Goal: Task Accomplishment & Management: Manage account settings

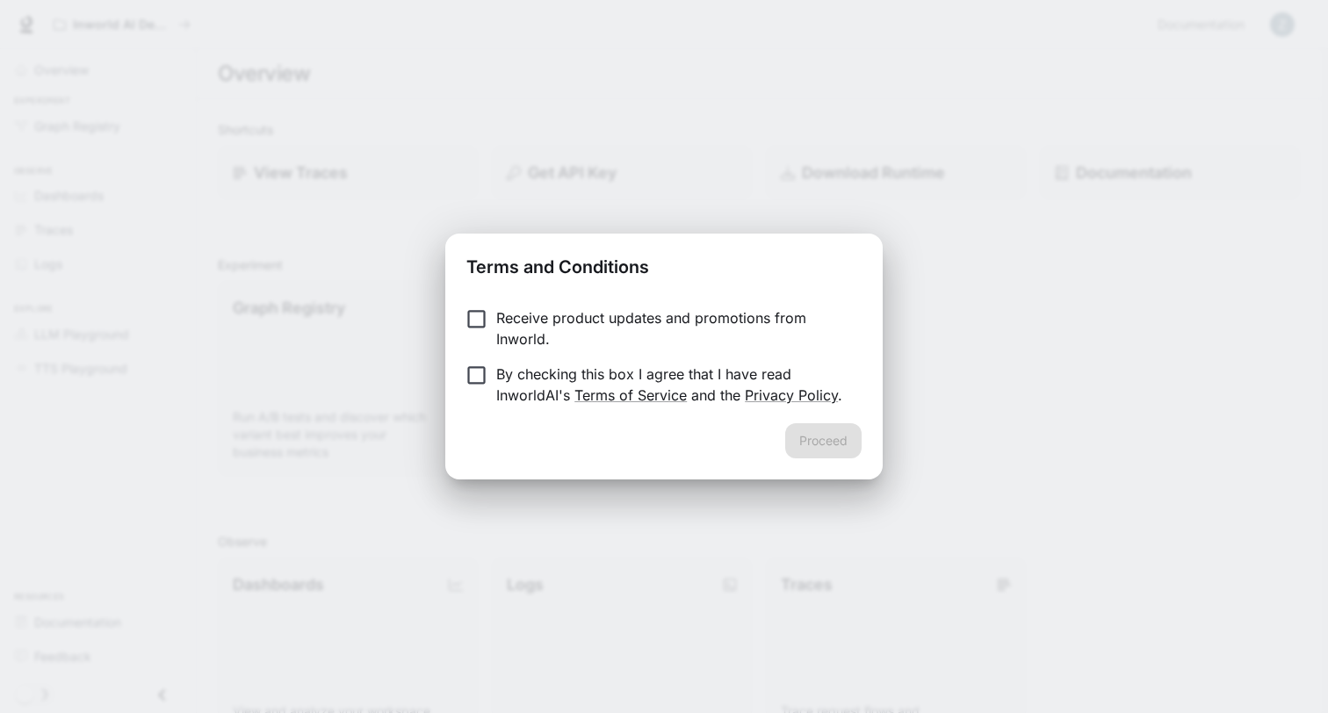
click at [551, 314] on p "Receive product updates and promotions from Inworld." at bounding box center [671, 328] width 351 height 42
click at [496, 376] on p "By checking this box I agree that I have read InworldAI's Terms of Service and …" at bounding box center [671, 385] width 351 height 42
click at [696, 321] on p "Receive product updates and promotions from Inworld." at bounding box center [671, 328] width 351 height 42
click at [829, 442] on button "Proceed" at bounding box center [823, 440] width 76 height 35
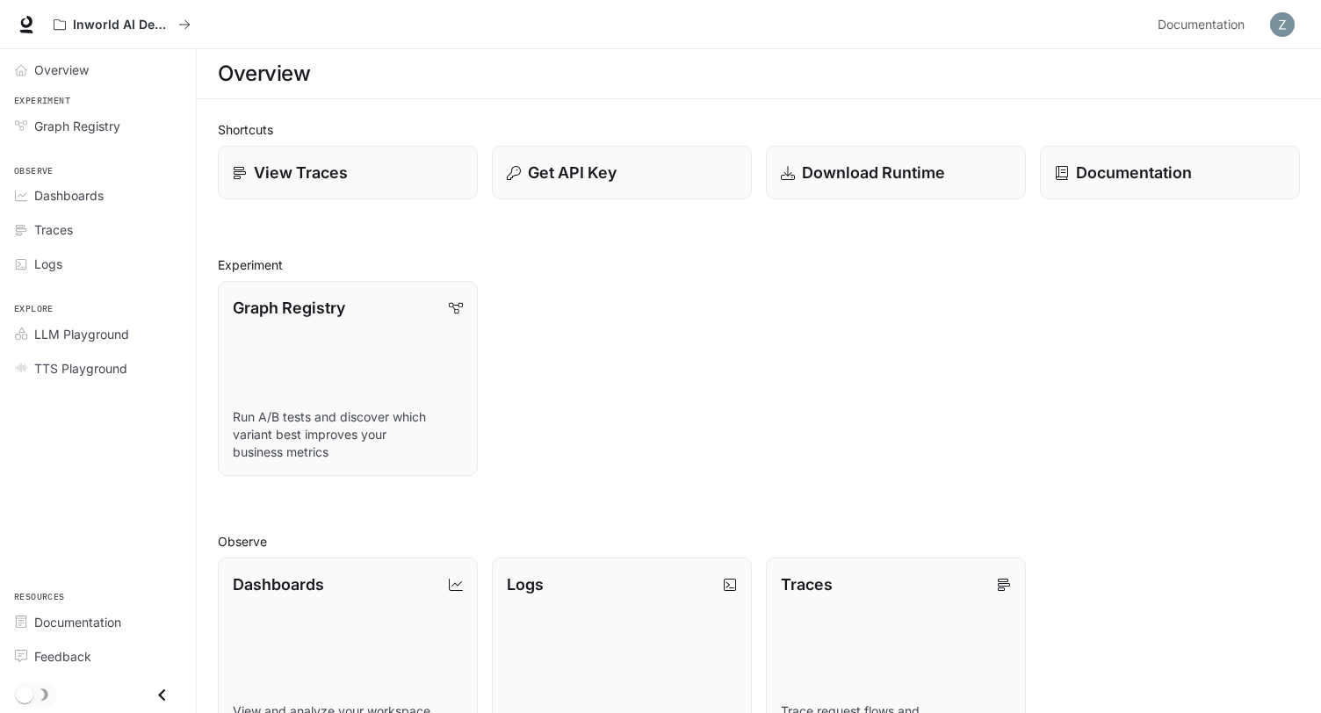
click at [1290, 23] on img "button" at bounding box center [1282, 24] width 25 height 25
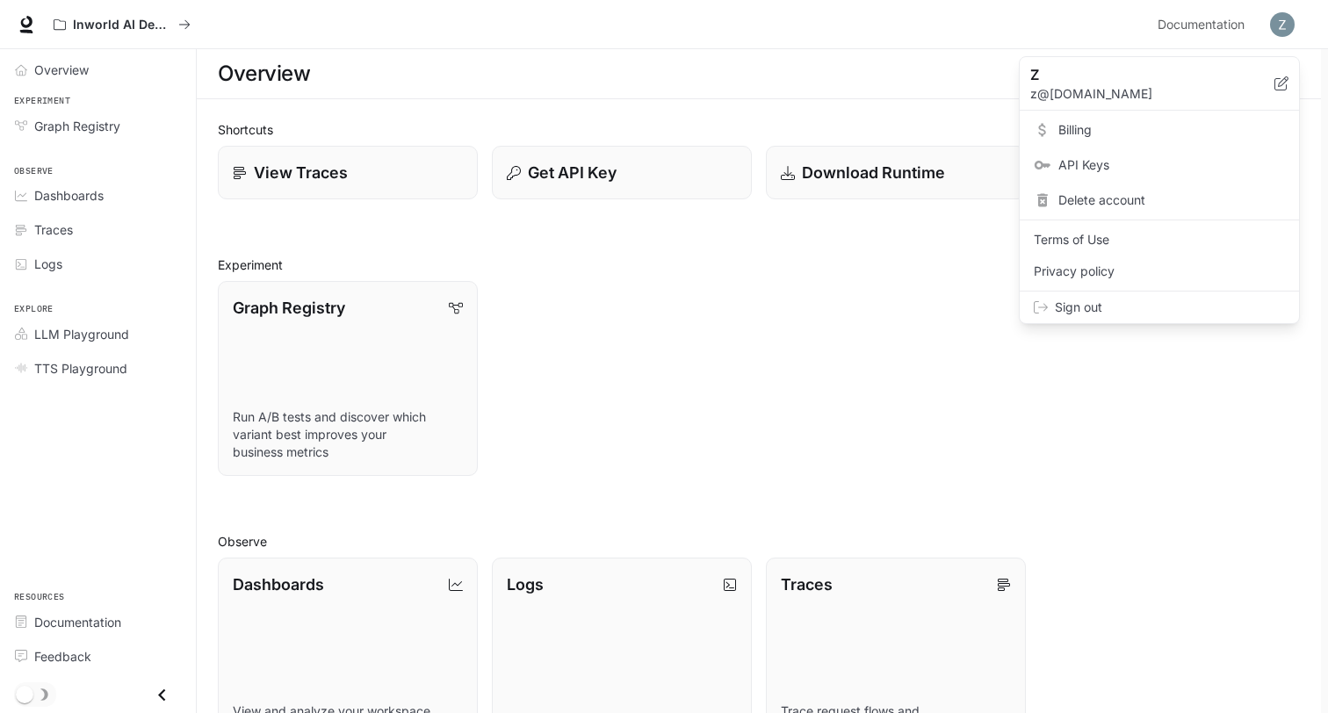
click at [1137, 162] on span "API Keys" at bounding box center [1171, 165] width 227 height 18
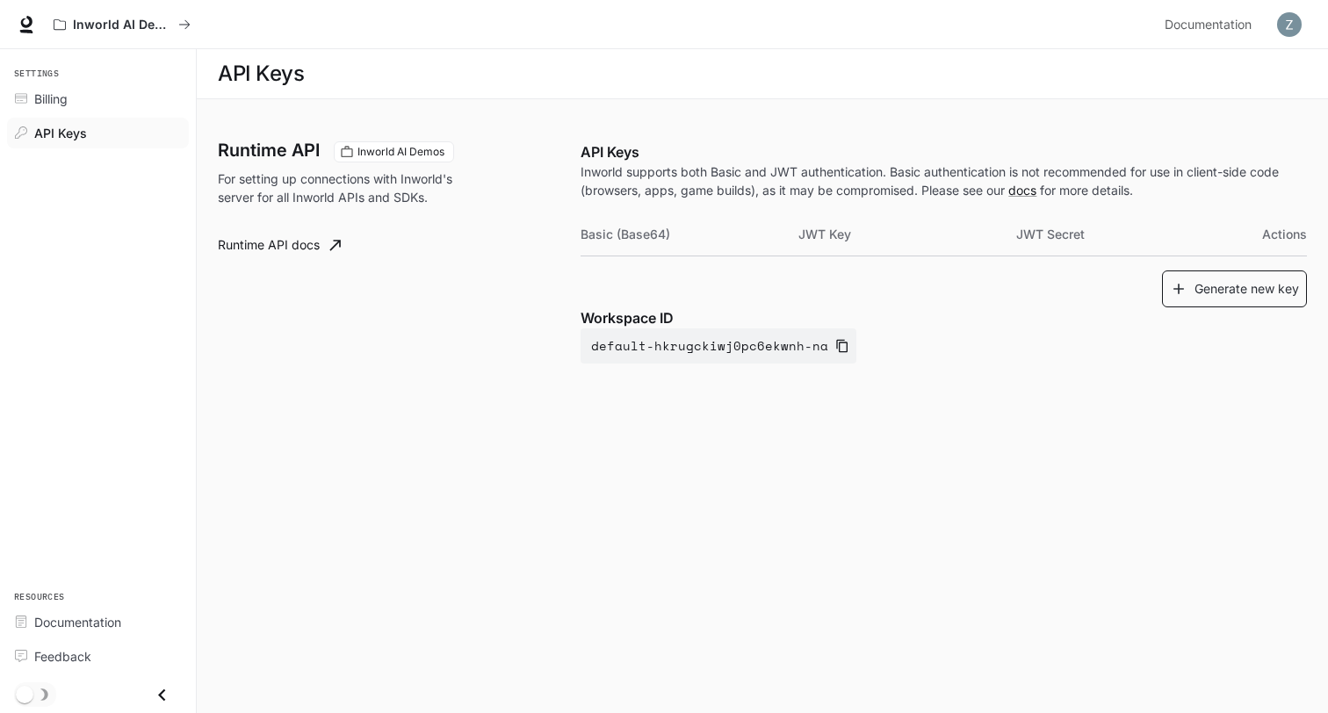
click at [1218, 297] on button "Generate new key" at bounding box center [1234, 290] width 145 height 38
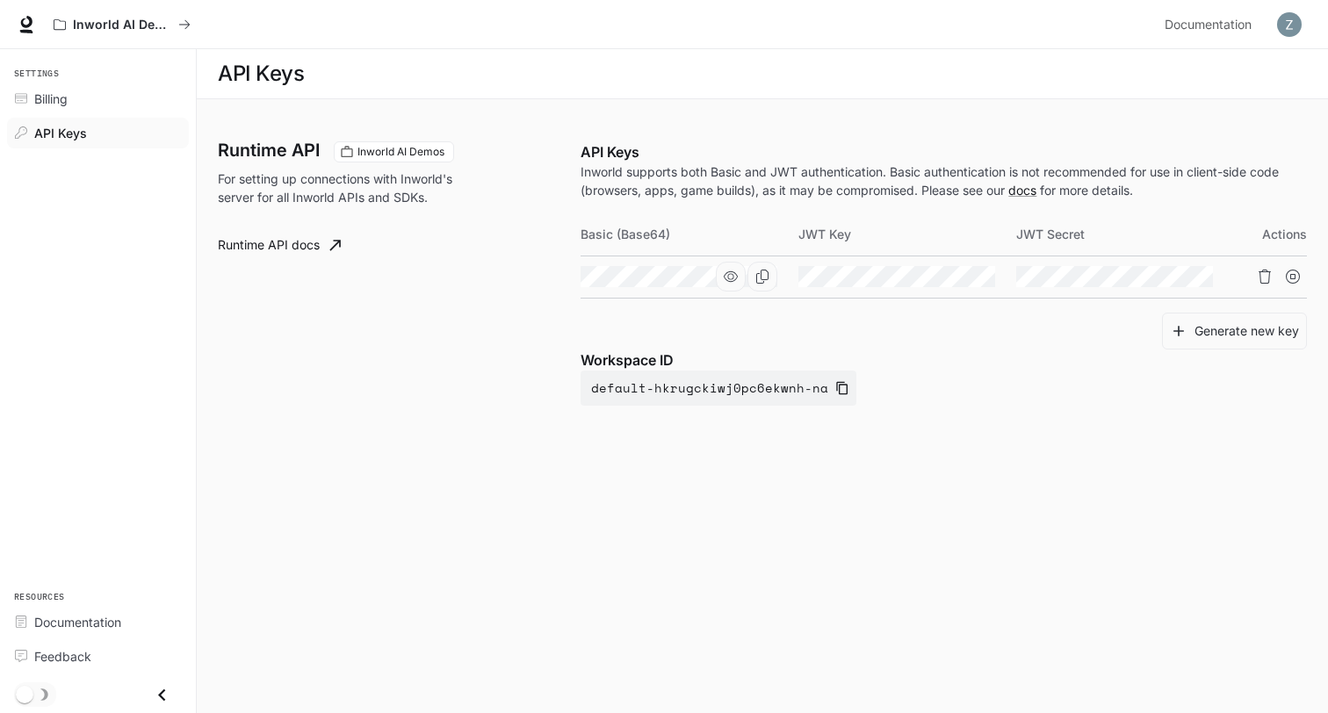
click at [732, 279] on icon "button" at bounding box center [731, 276] width 14 height 11
click at [759, 279] on icon "Copy Basic (Base64)" at bounding box center [762, 277] width 14 height 14
click at [776, 321] on div "Generate new key" at bounding box center [944, 332] width 726 height 38
click at [514, 315] on div "Runtime API Inworld AI Demos For setting up connections with Inworld's server f…" at bounding box center [399, 273] width 363 height 264
click at [835, 388] on icon "button" at bounding box center [842, 388] width 14 height 14
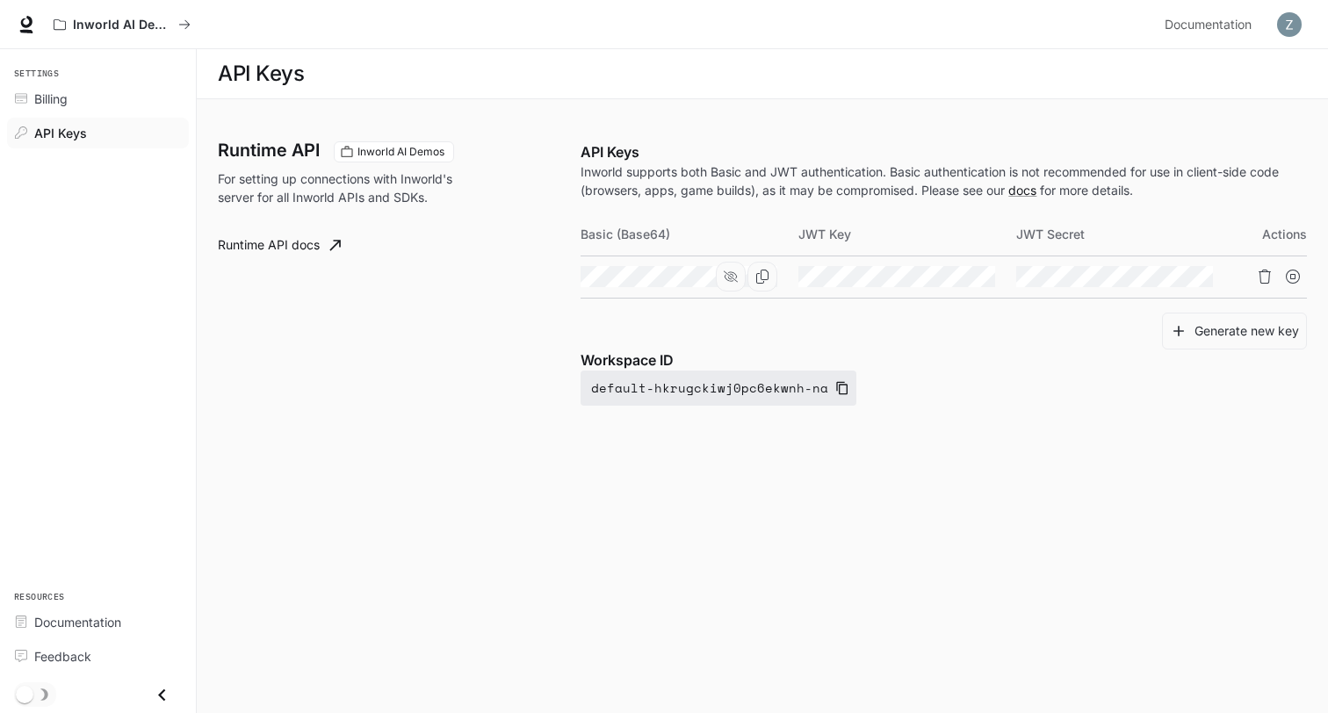
click at [835, 388] on icon "button" at bounding box center [842, 388] width 14 height 14
click at [105, 97] on div "Billing" at bounding box center [107, 99] width 147 height 18
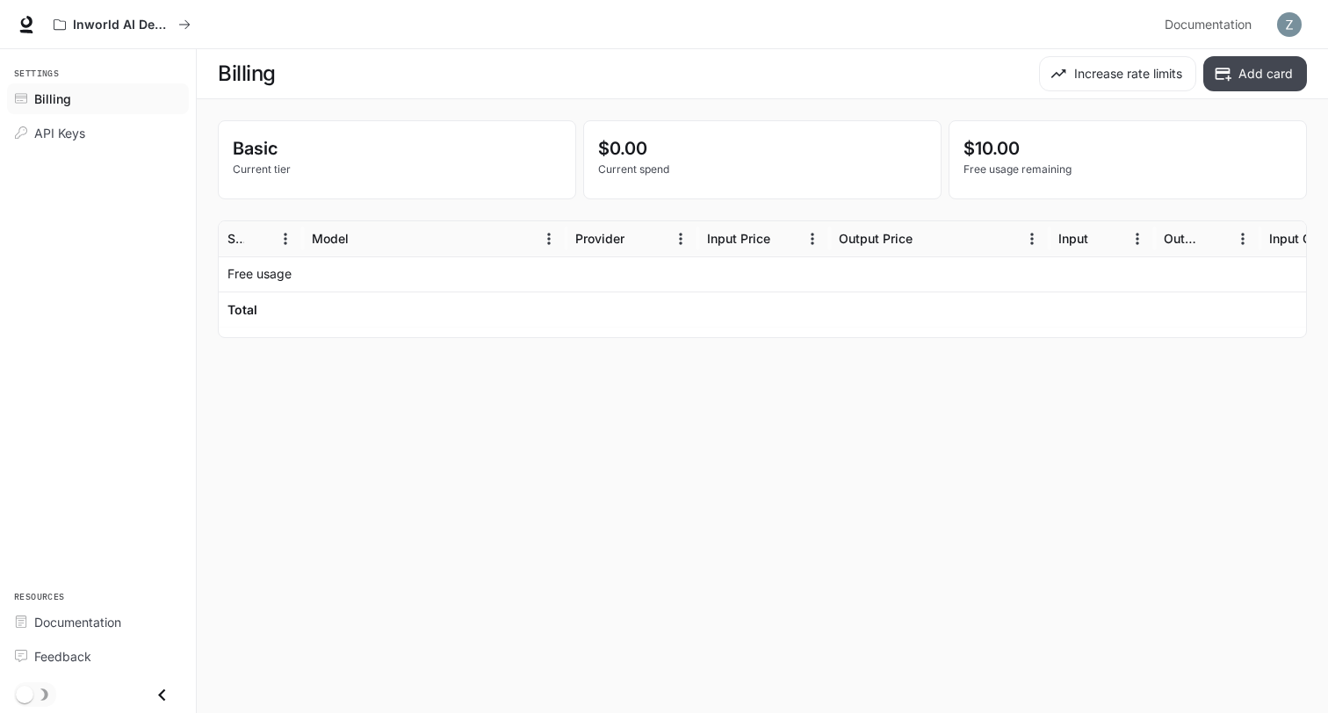
click at [1255, 73] on button "Add card" at bounding box center [1255, 73] width 104 height 35
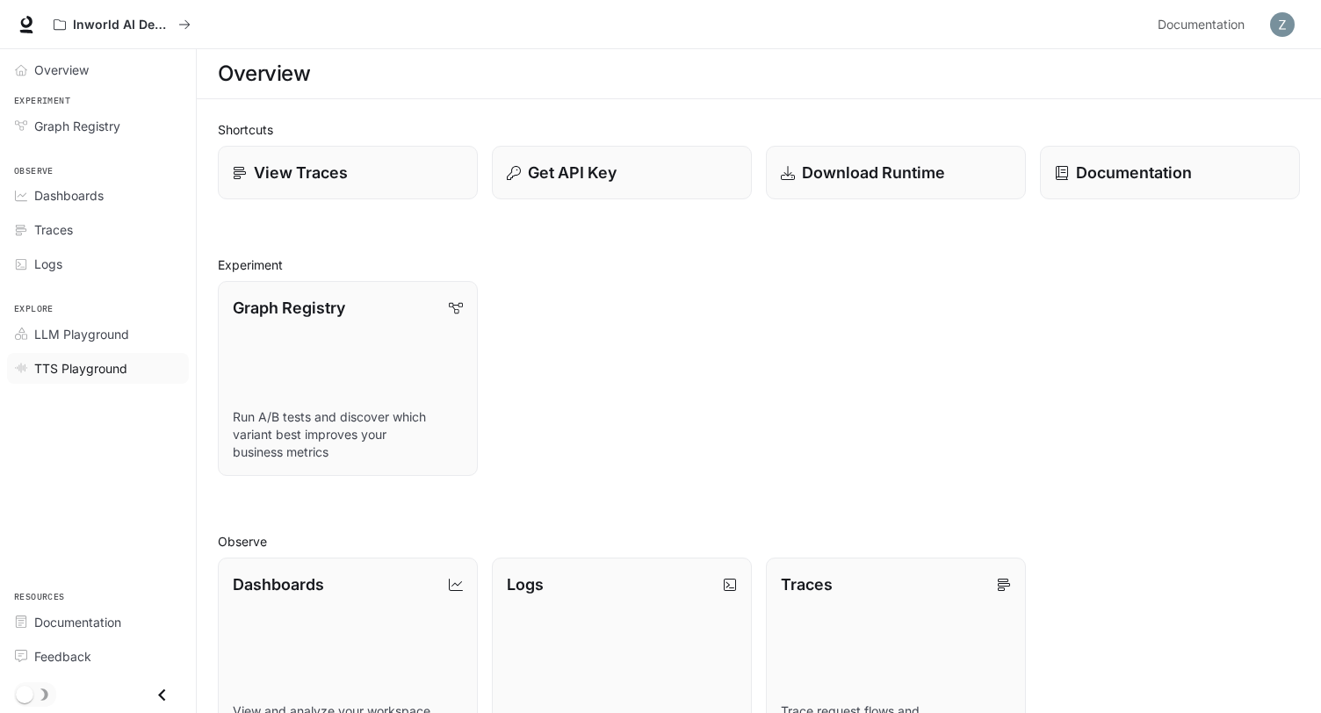
click at [109, 372] on span "TTS Playground" at bounding box center [80, 368] width 93 height 18
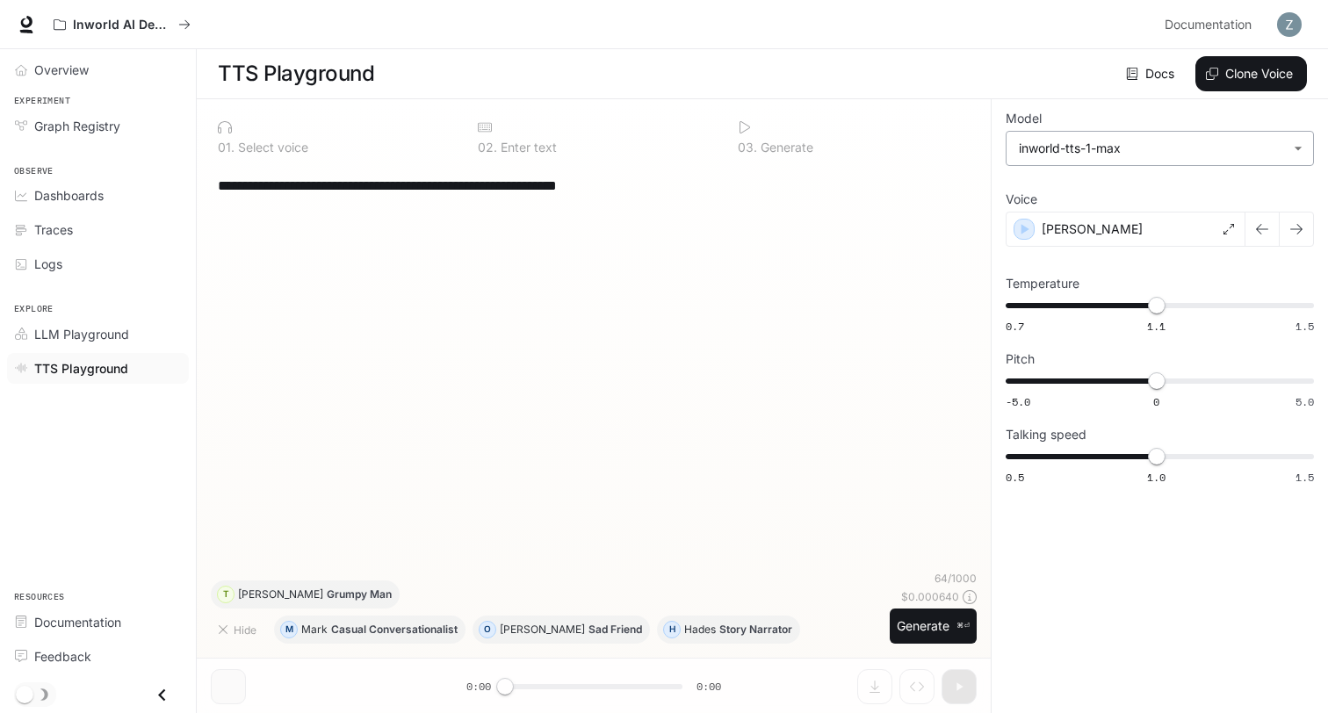
click at [1130, 146] on body "**********" at bounding box center [664, 357] width 1328 height 714
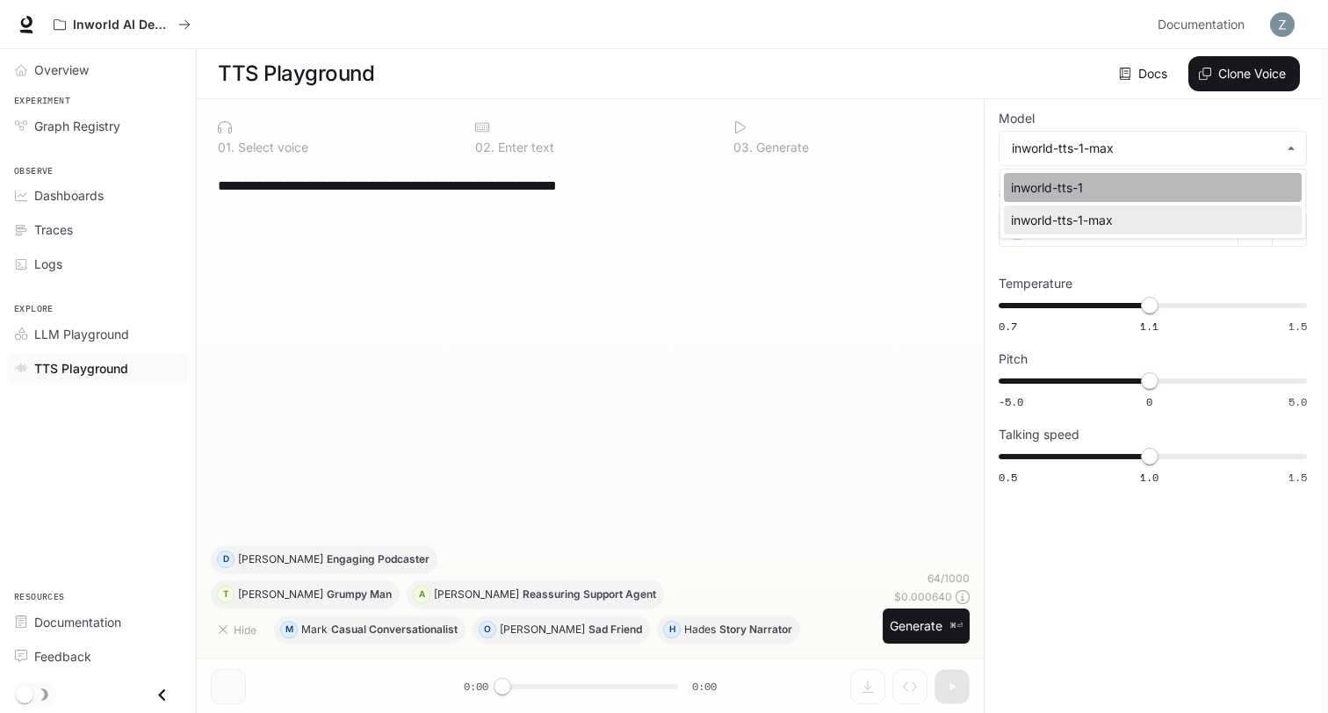
click at [1131, 184] on div "inworld-tts-1" at bounding box center [1149, 187] width 277 height 18
type input "**********"
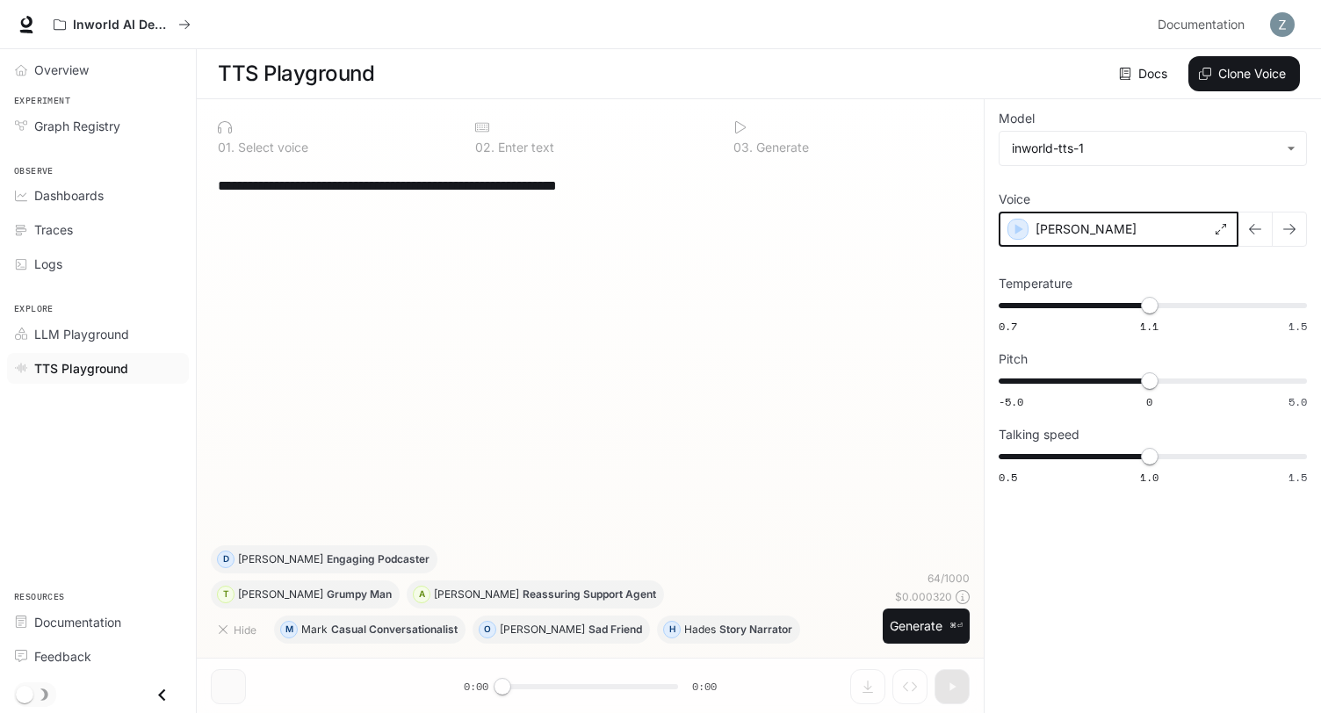
click at [1017, 230] on icon "button" at bounding box center [1019, 229] width 8 height 11
